Goal: Communication & Community: Answer question/provide support

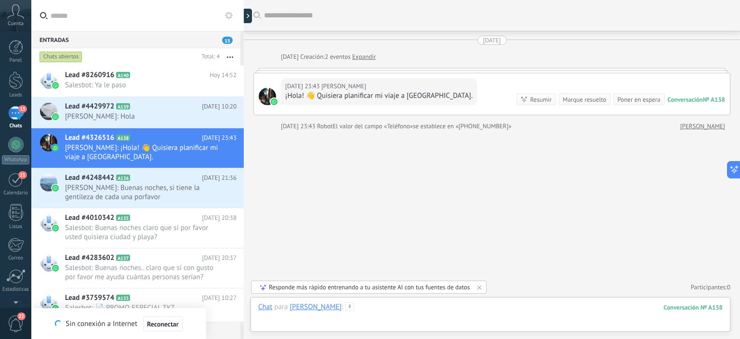
click at [320, 321] on div at bounding box center [490, 316] width 464 height 29
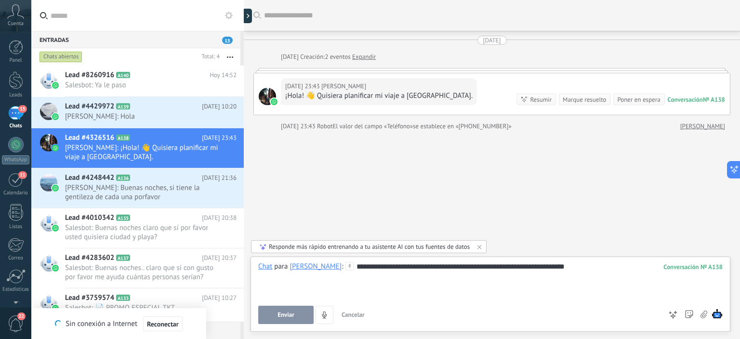
click at [286, 314] on span "Enviar" at bounding box center [285, 314] width 17 height 7
click at [151, 83] on span "Salesbot: Ya le paso" at bounding box center [141, 84] width 153 height 9
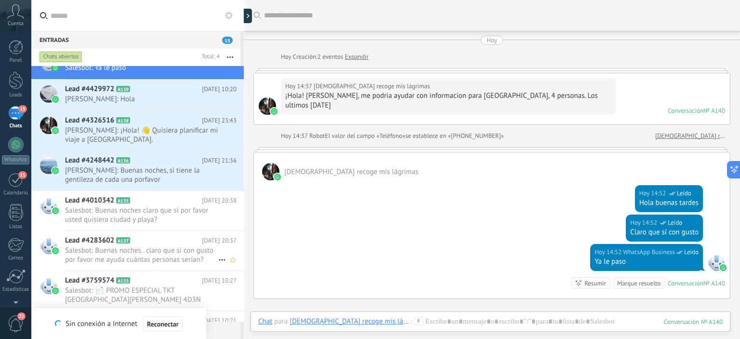
scroll to position [48, 0]
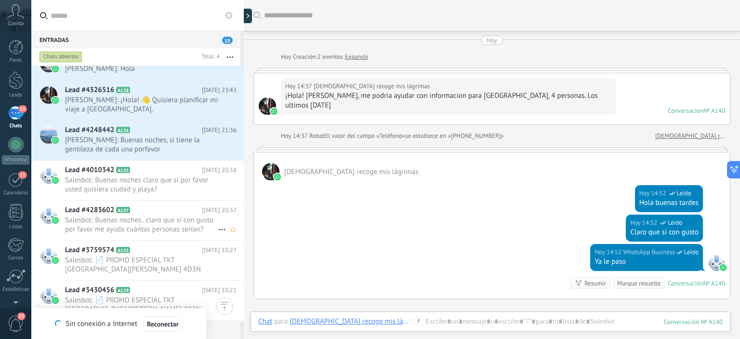
click at [128, 231] on span "Salesbot: Buenas noches.. claro que sí con gusto por favor me ayuda cuántas per…" at bounding box center [141, 224] width 153 height 18
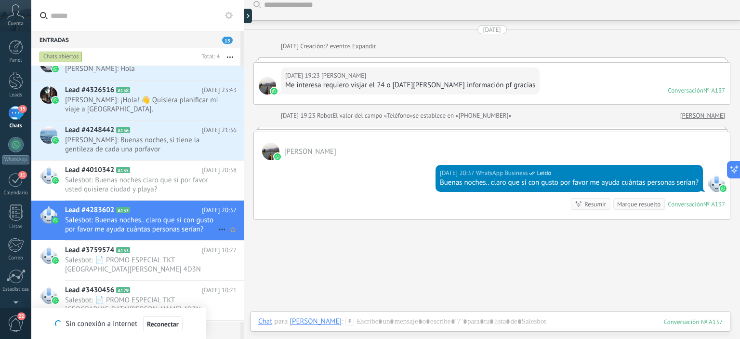
scroll to position [144, 0]
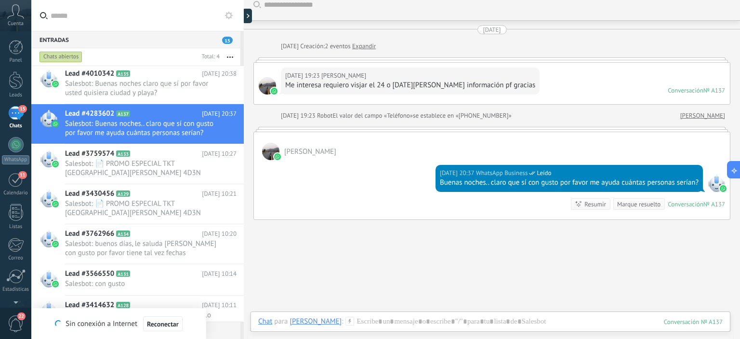
click at [518, 265] on div "Buscar Carga más [DATE] [DATE] Creación: 2 eventos Expandir [DATE] 19:23 [PERSO…" at bounding box center [492, 188] width 496 height 398
